Goal: Information Seeking & Learning: Learn about a topic

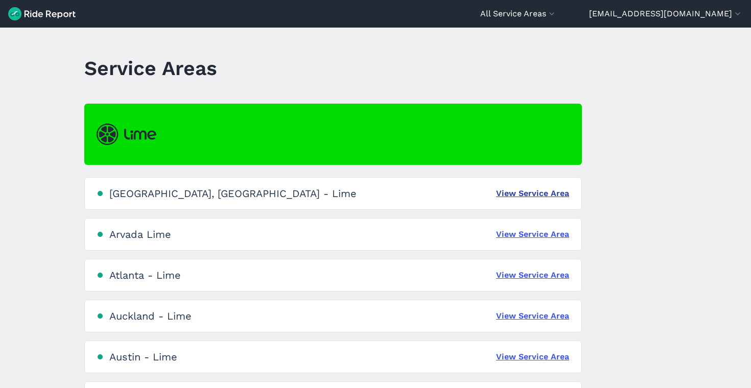
click at [527, 197] on link "View Service Area" at bounding box center [532, 193] width 73 height 12
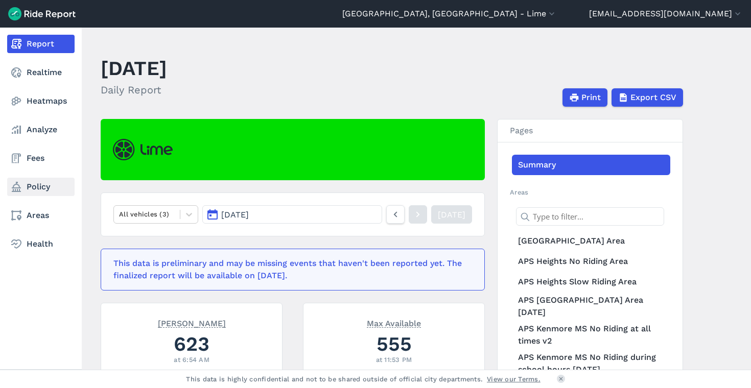
click at [42, 193] on link "Policy" at bounding box center [40, 187] width 67 height 18
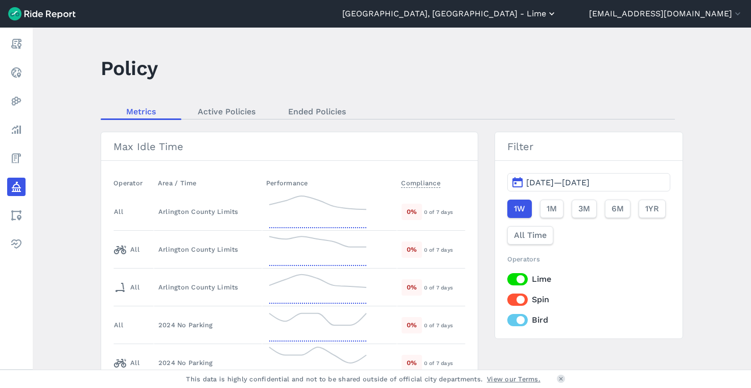
click at [557, 10] on button "[GEOGRAPHIC_DATA], [GEOGRAPHIC_DATA] - Lime" at bounding box center [449, 14] width 214 height 12
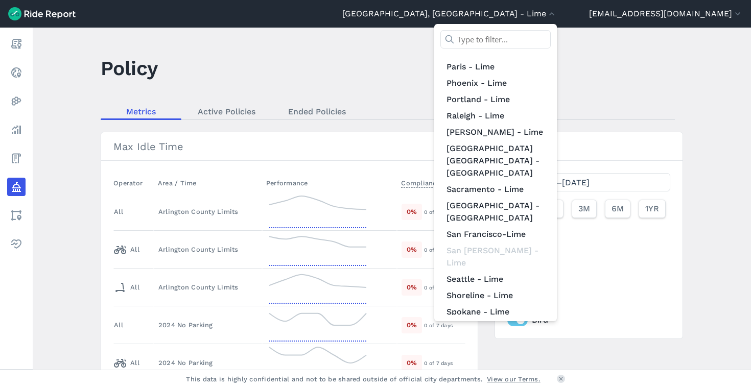
scroll to position [923, 0]
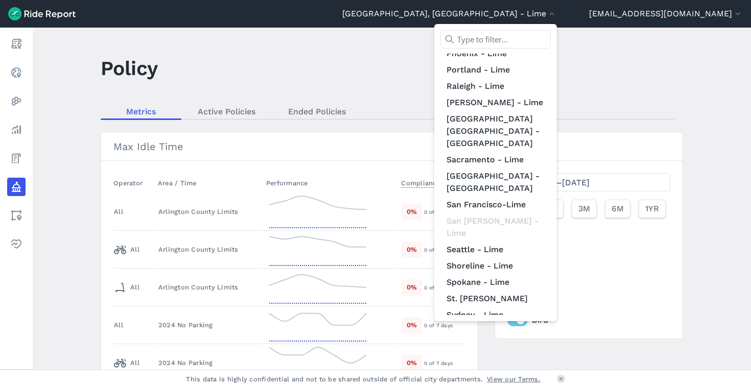
click at [540, 368] on link "[US_STATE] D.C. - Lime" at bounding box center [495, 376] width 110 height 16
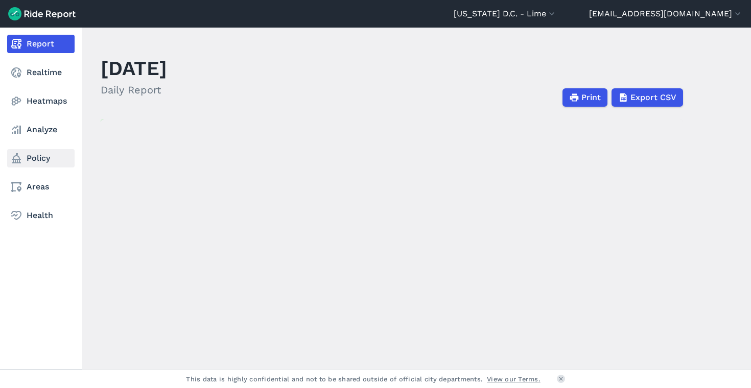
click at [33, 155] on link "Policy" at bounding box center [40, 158] width 67 height 18
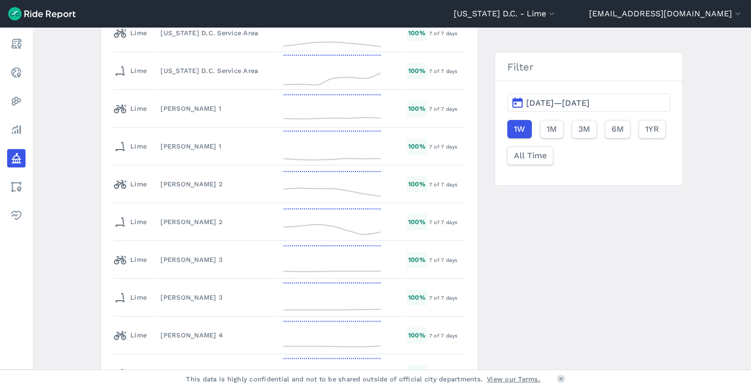
scroll to position [1727, 0]
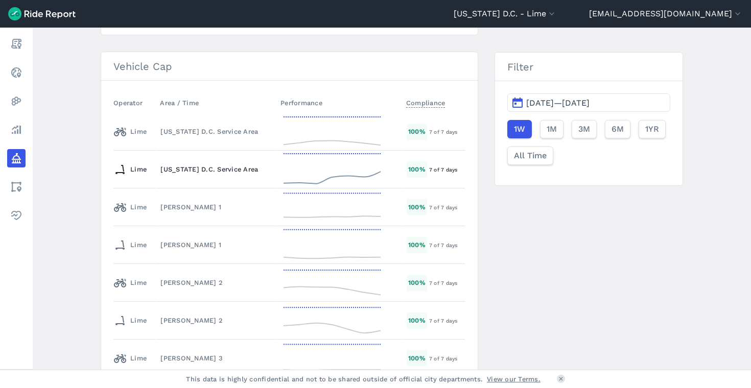
click at [223, 168] on div "[US_STATE] D.C. Service Area" at bounding box center [215, 169] width 111 height 10
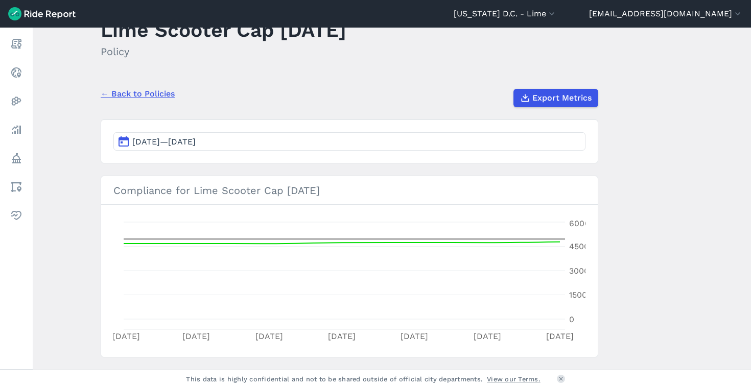
scroll to position [39, 0]
click at [139, 91] on link "← Back to Policies" at bounding box center [138, 93] width 74 height 12
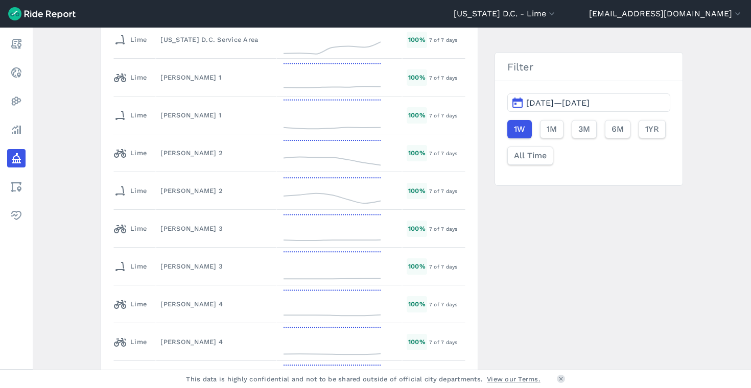
scroll to position [1778, 0]
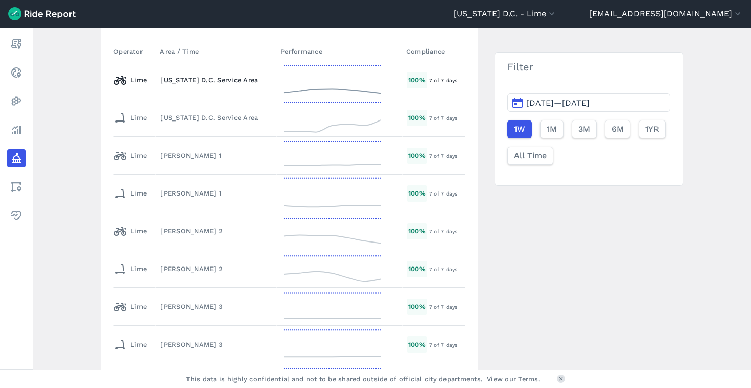
click at [207, 81] on div "[US_STATE] D.C. Service Area" at bounding box center [215, 80] width 111 height 10
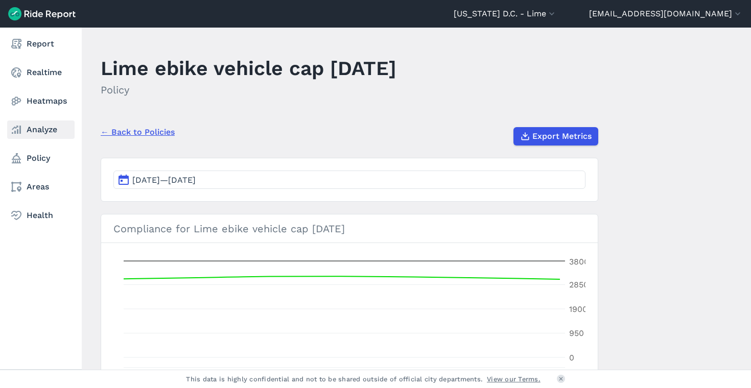
click at [36, 128] on link "Analyze" at bounding box center [40, 130] width 67 height 18
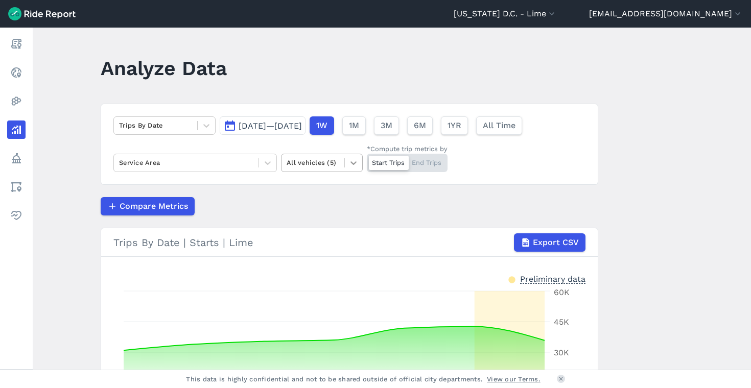
click at [351, 157] on div at bounding box center [353, 162] width 17 height 17
click at [331, 201] on div "E-Bikes" at bounding box center [322, 205] width 82 height 18
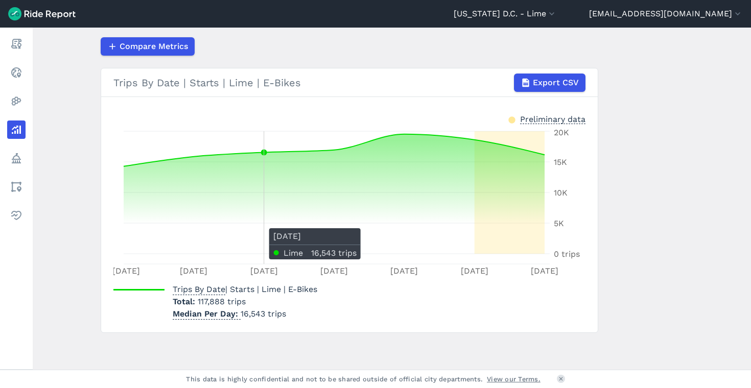
scroll to position [86, 0]
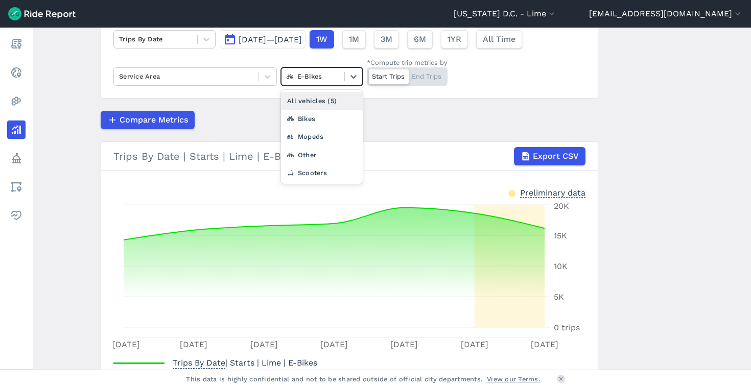
click at [324, 75] on div at bounding box center [312, 76] width 53 height 12
click at [333, 179] on div "Scooters" at bounding box center [322, 173] width 82 height 18
